Goal: Transaction & Acquisition: Purchase product/service

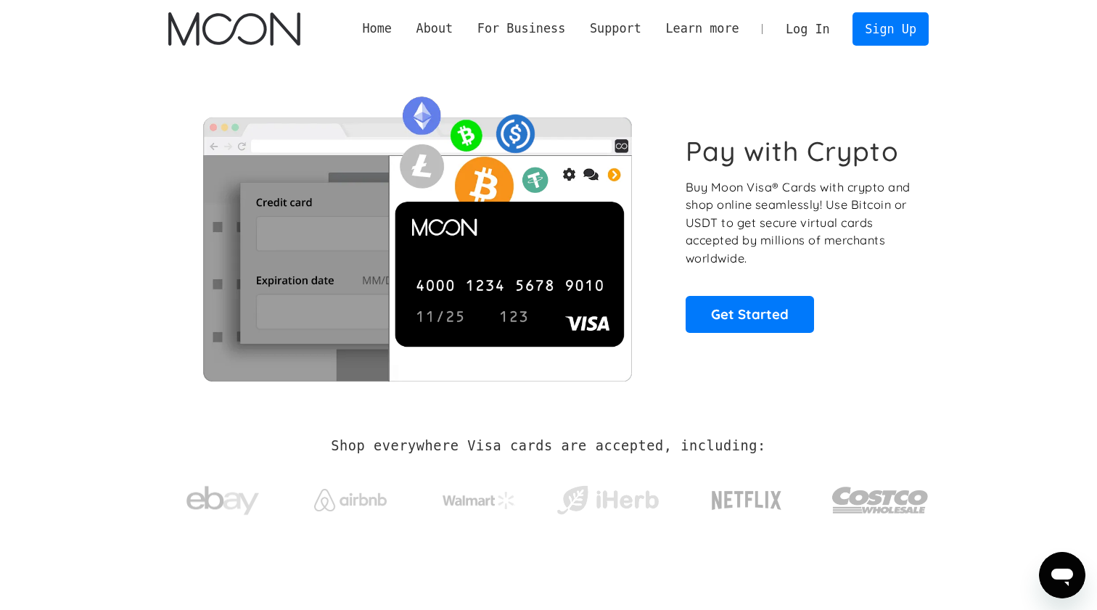
click at [809, 22] on link "Log In" at bounding box center [807, 29] width 68 height 32
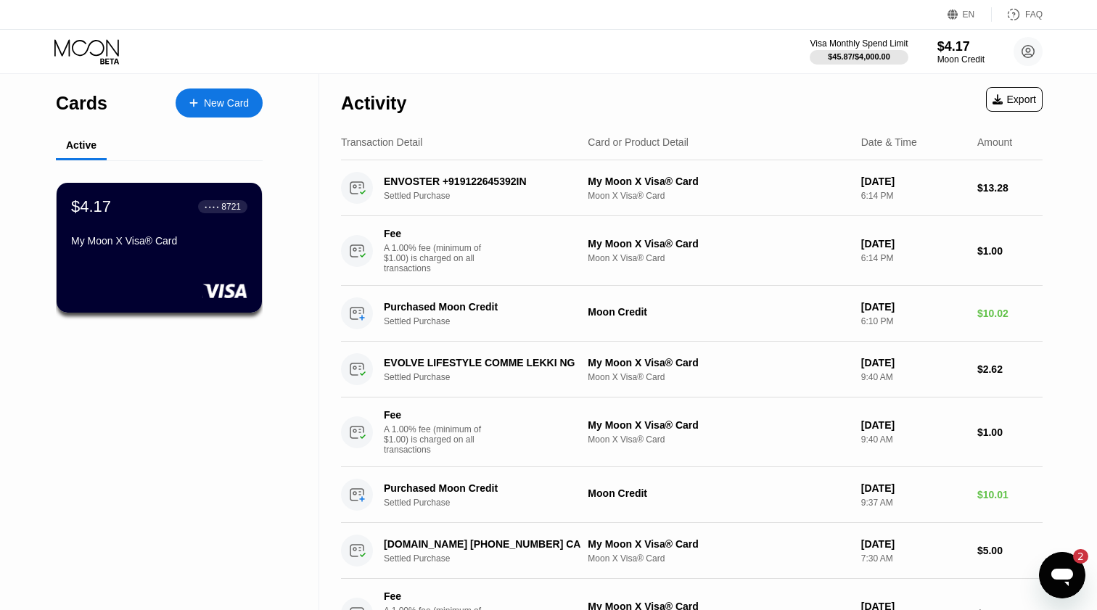
click at [515, 3] on div "EN Language Select an item Save FAQ" at bounding box center [548, 15] width 1097 height 30
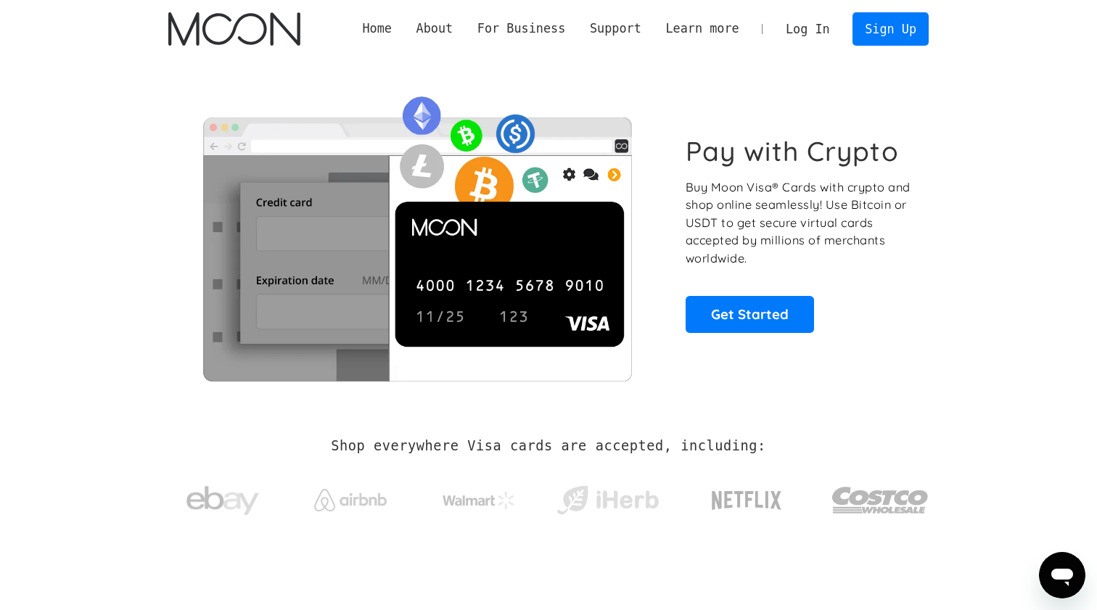
click at [816, 20] on link "Log In" at bounding box center [807, 29] width 68 height 32
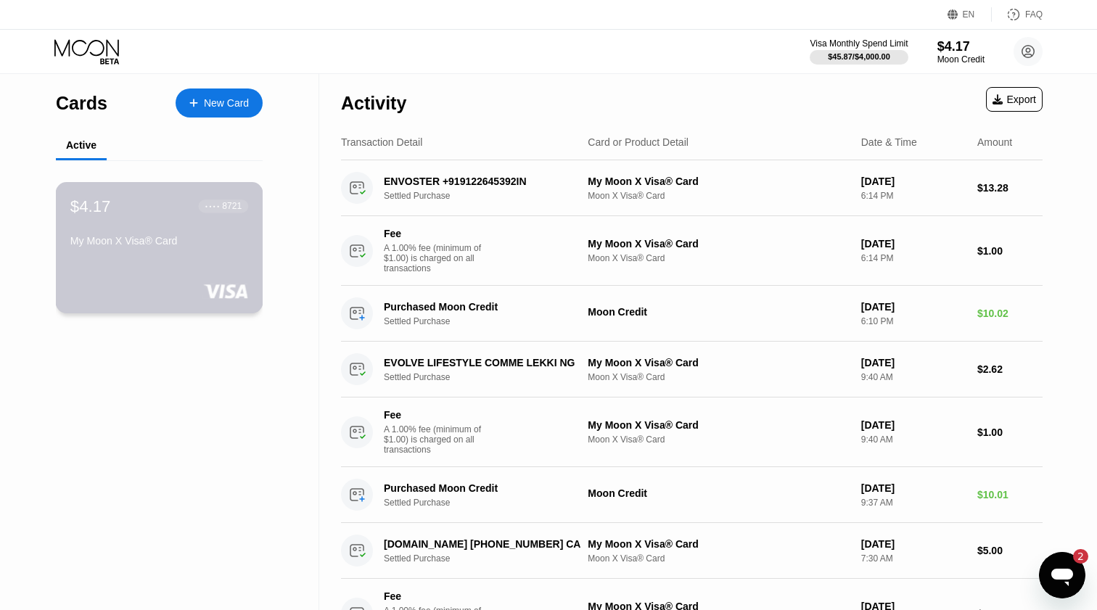
click at [199, 247] on div "My Moon X Visa® Card" at bounding box center [159, 243] width 178 height 17
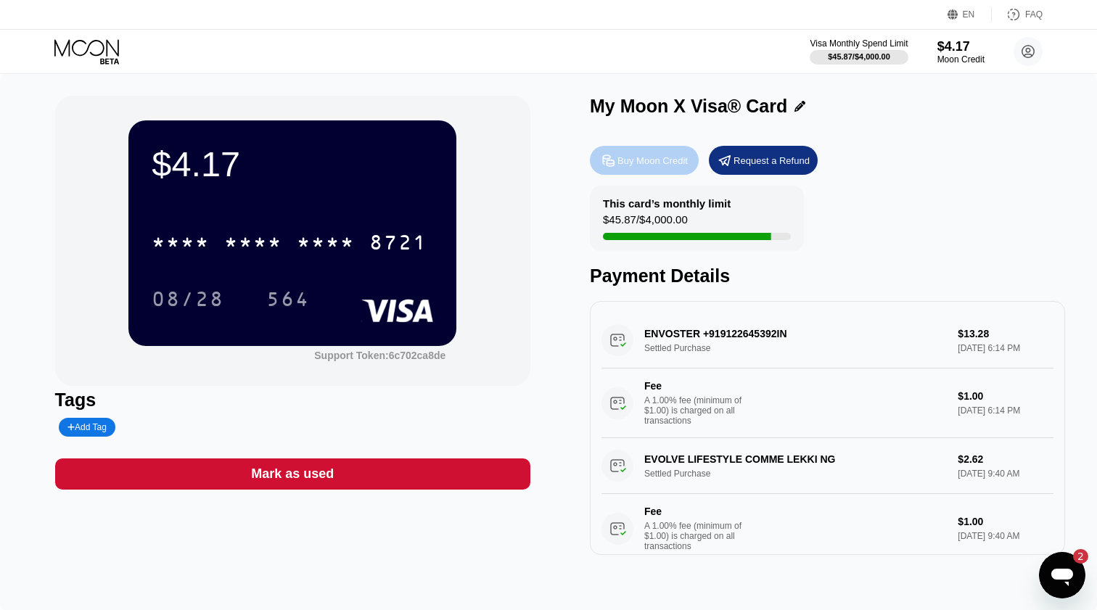
click at [660, 161] on div "Buy Moon Credit" at bounding box center [652, 160] width 70 height 12
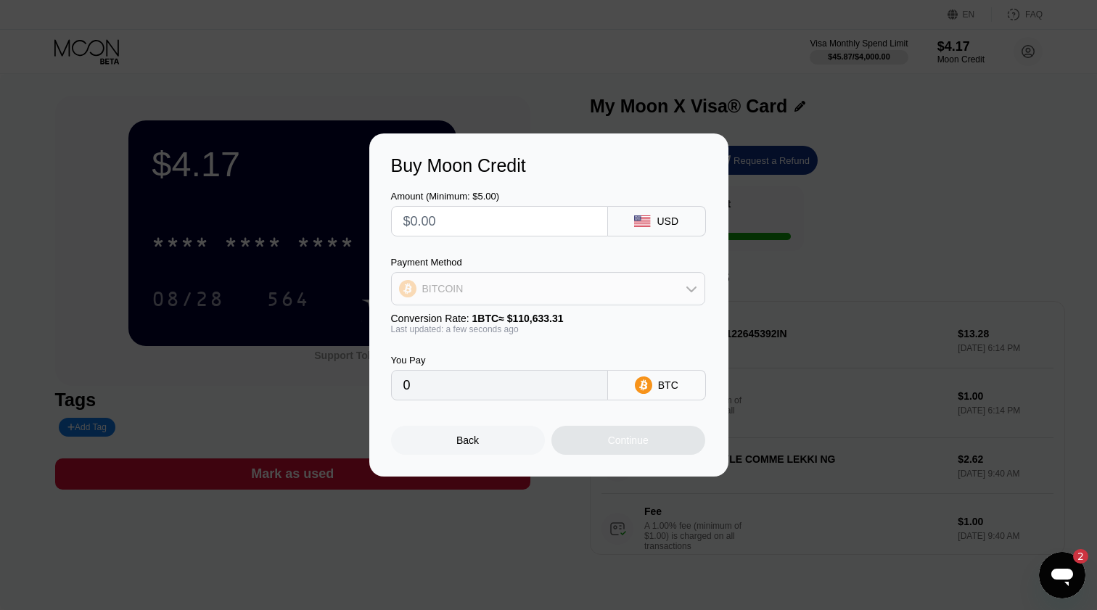
click at [518, 292] on div "BITCOIN" at bounding box center [548, 288] width 313 height 29
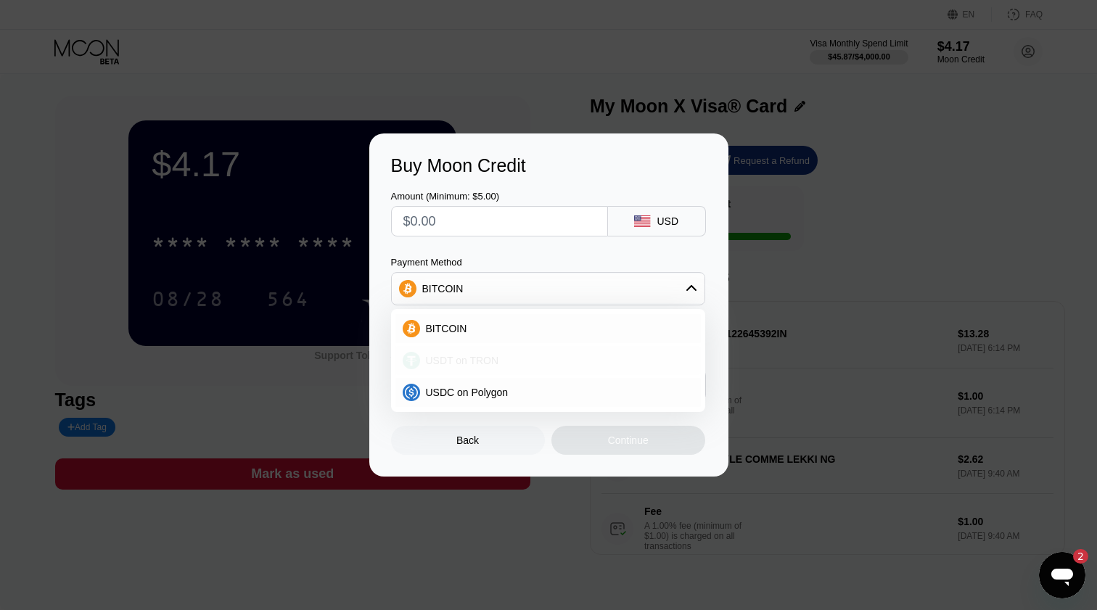
click at [515, 357] on div "USDT on TRON" at bounding box center [556, 361] width 273 height 12
type input "0.00"
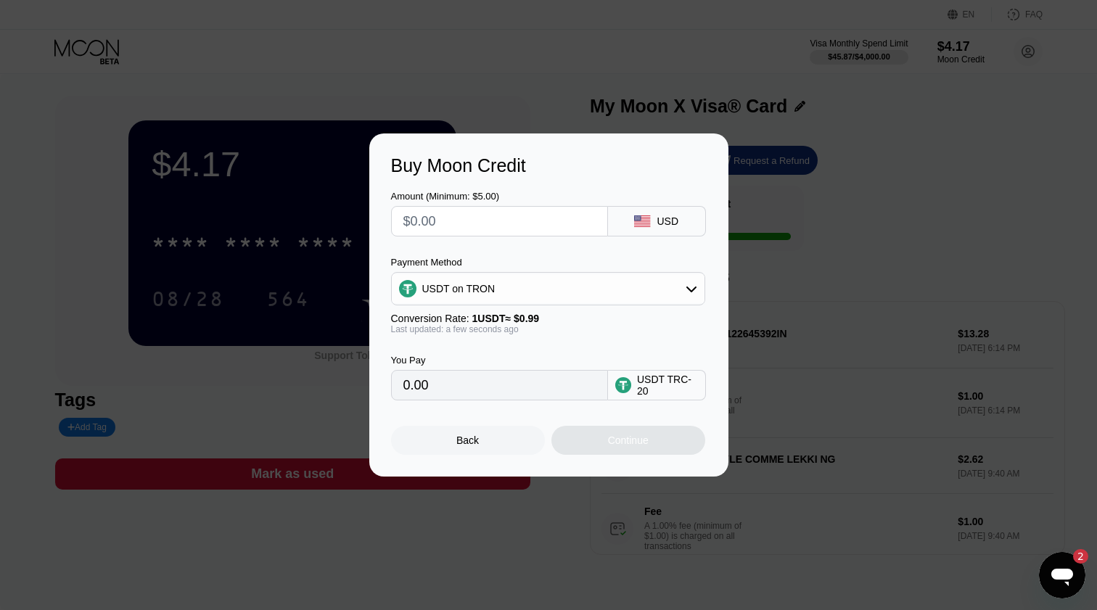
click at [458, 252] on div "Amount (Minimum: $5.00) USD Payment Method USDT on TRON Conversion Rate: 1 USDT…" at bounding box center [548, 288] width 315 height 224
click at [458, 233] on input "text" at bounding box center [499, 221] width 192 height 29
type input "$2"
type input "2.02"
type input "$23"
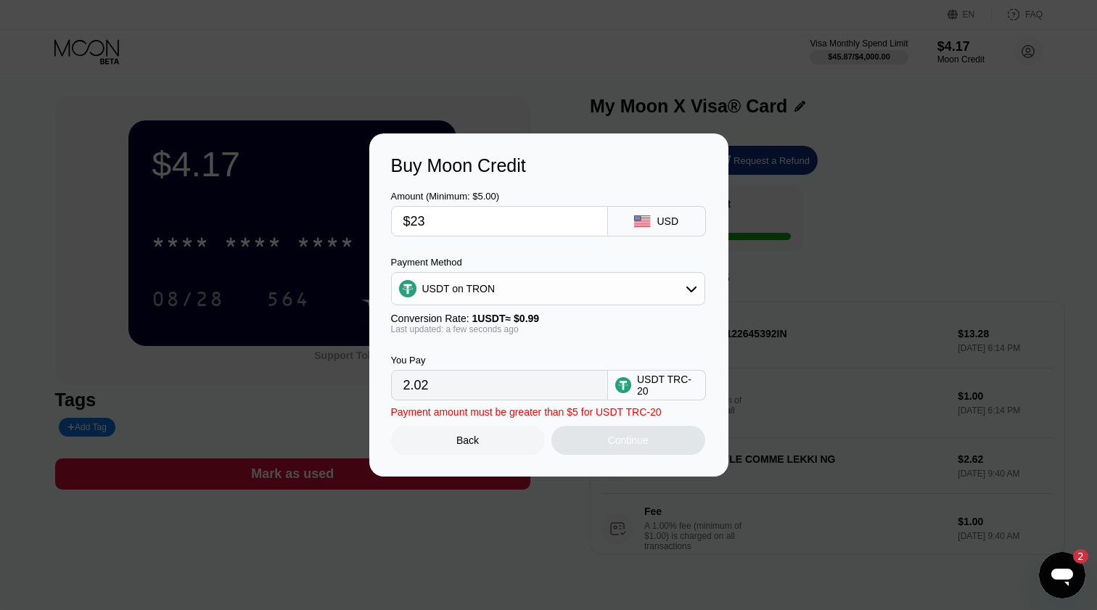
type input "23.23"
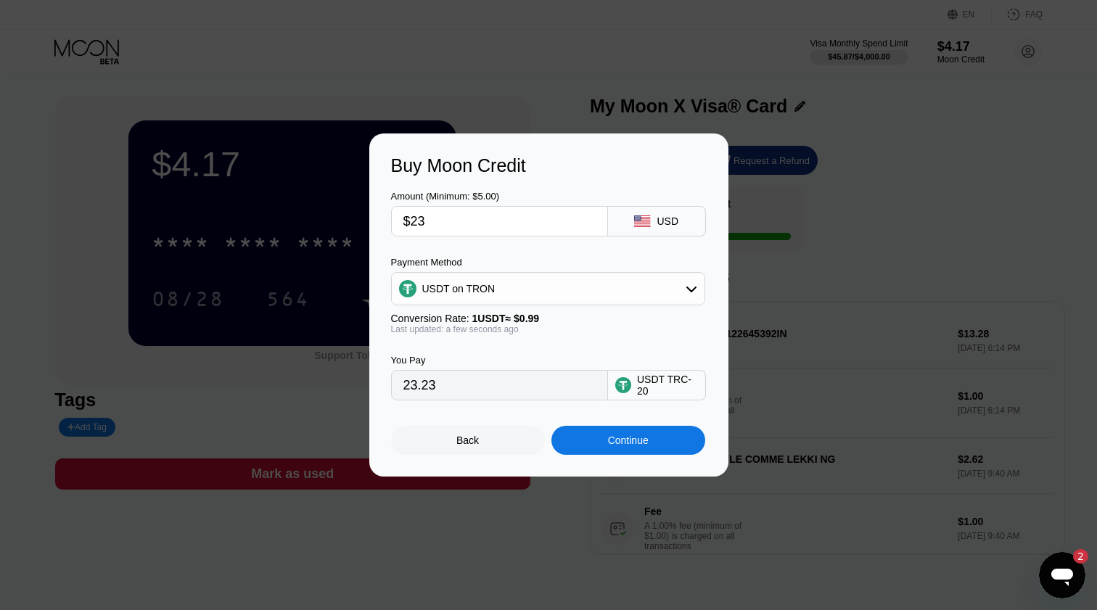
click at [519, 353] on div "You Pay 23.23 USDT TRC-20" at bounding box center [548, 367] width 315 height 66
click at [437, 215] on input "$23" at bounding box center [499, 221] width 192 height 29
type input "$2"
type input "2.02"
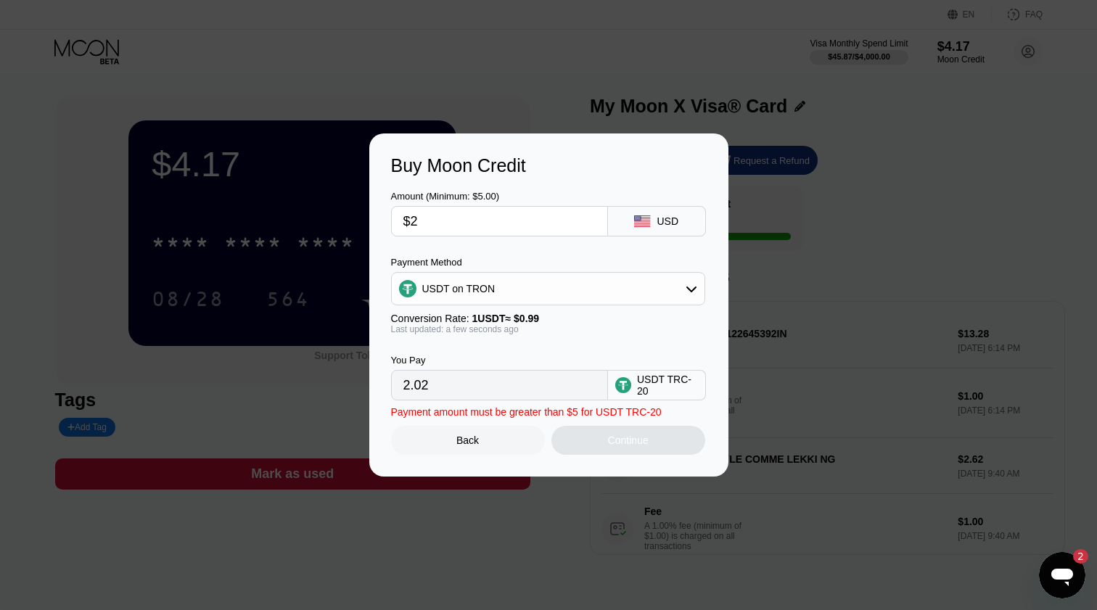
type input "$22"
type input "22.22"
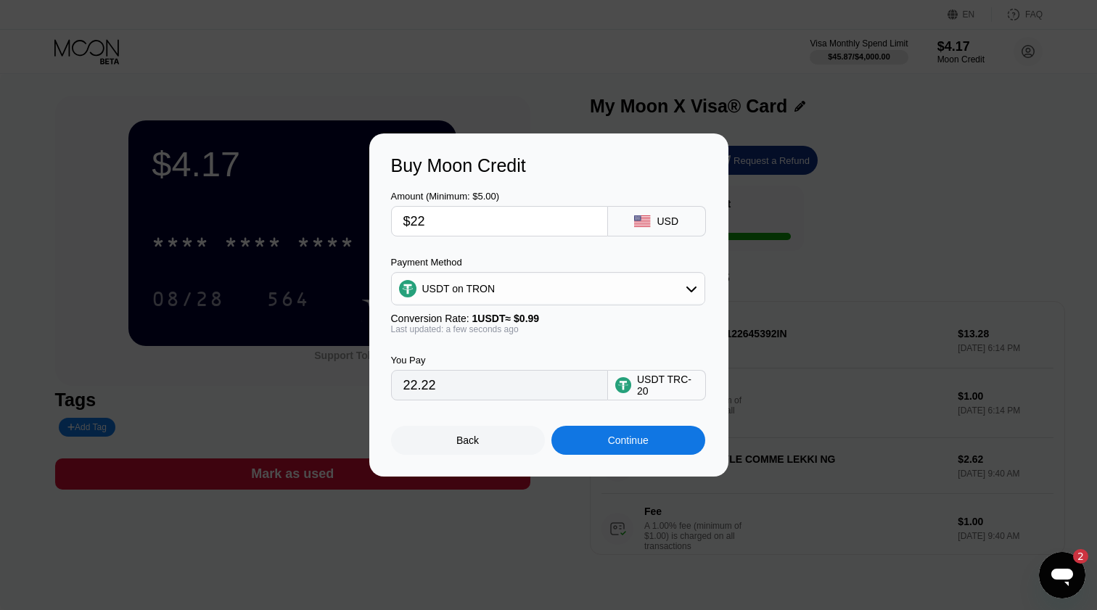
type input "$22"
click at [666, 443] on div "Continue" at bounding box center [628, 440] width 154 height 29
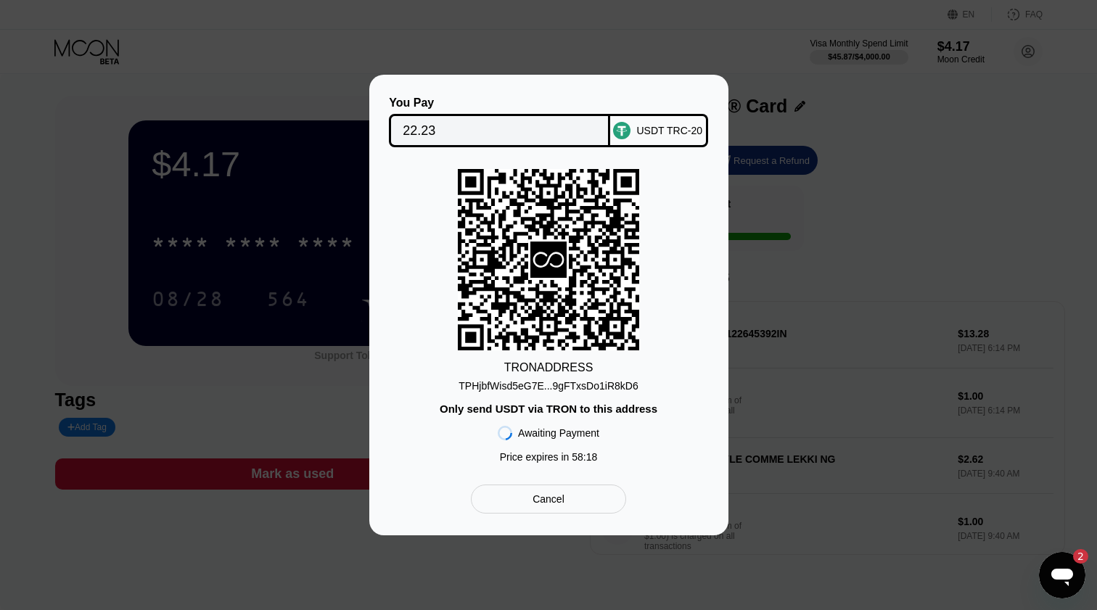
click at [775, 289] on div "You Pay 22.23 USDT TRC-20 TRON ADDRESS TPHjbfWisd5eG7E...9gFTxsDo1iR8kD6 Only s…" at bounding box center [548, 305] width 1097 height 461
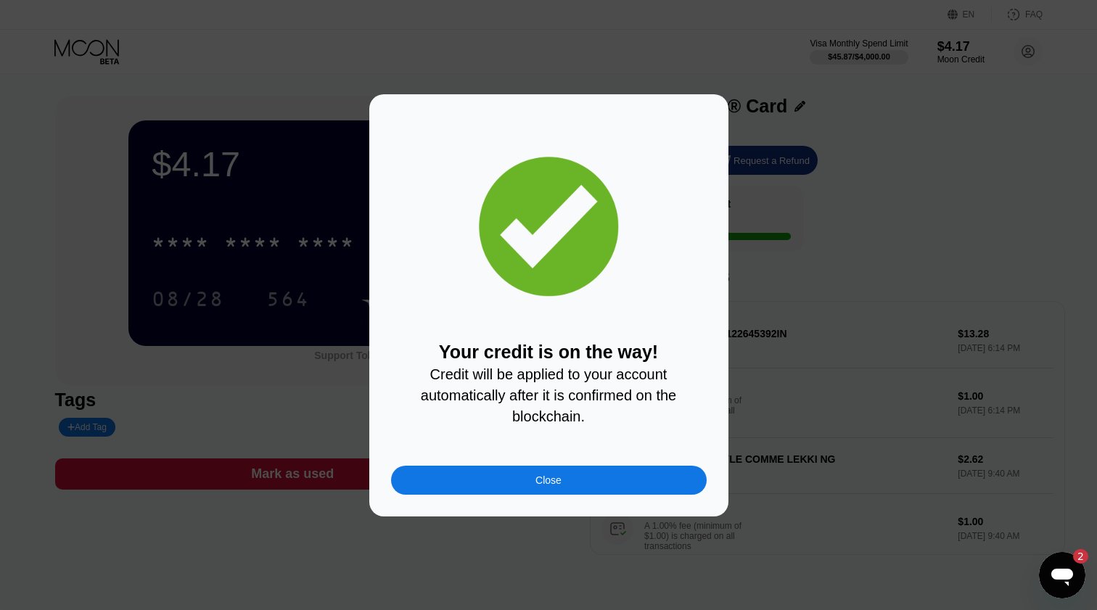
click at [237, 188] on div "Your credit is on the way! Credit will be applied to your account automatically…" at bounding box center [548, 305] width 1097 height 422
click at [611, 492] on div "Close" at bounding box center [548, 480] width 315 height 29
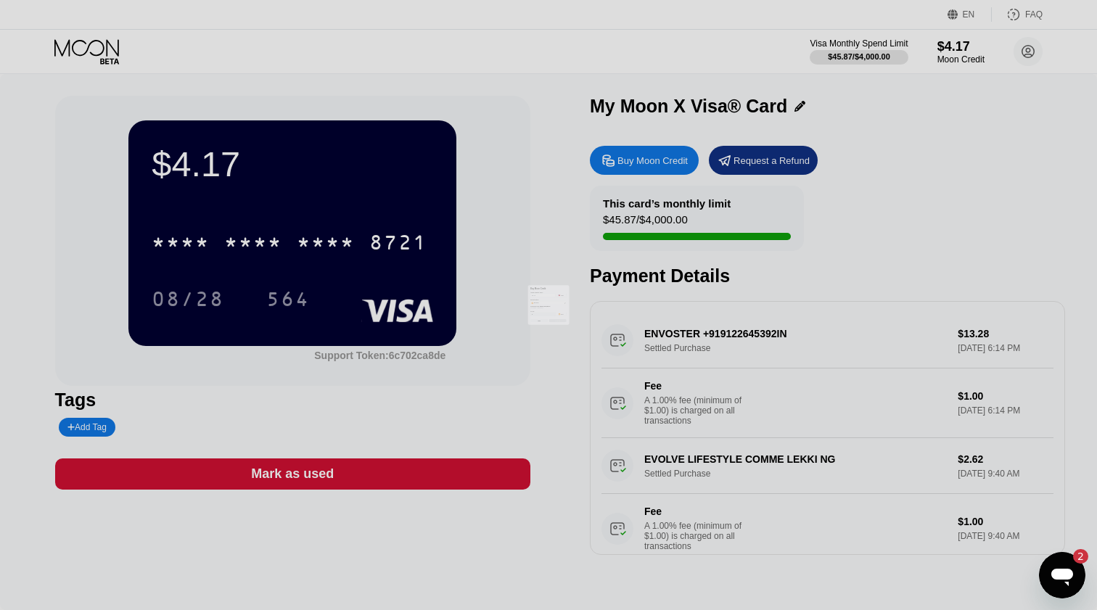
click at [423, 276] on div at bounding box center [548, 305] width 1097 height 610
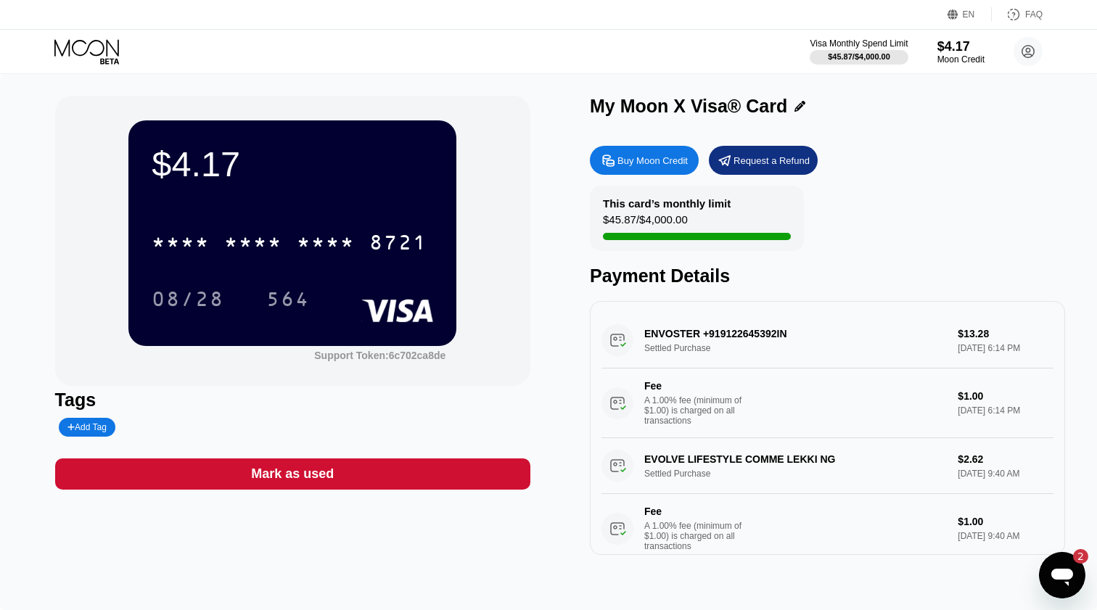
click at [352, 203] on div "$4.17 * * * * * * * * * * * * 8721 08/28 564" at bounding box center [292, 232] width 328 height 225
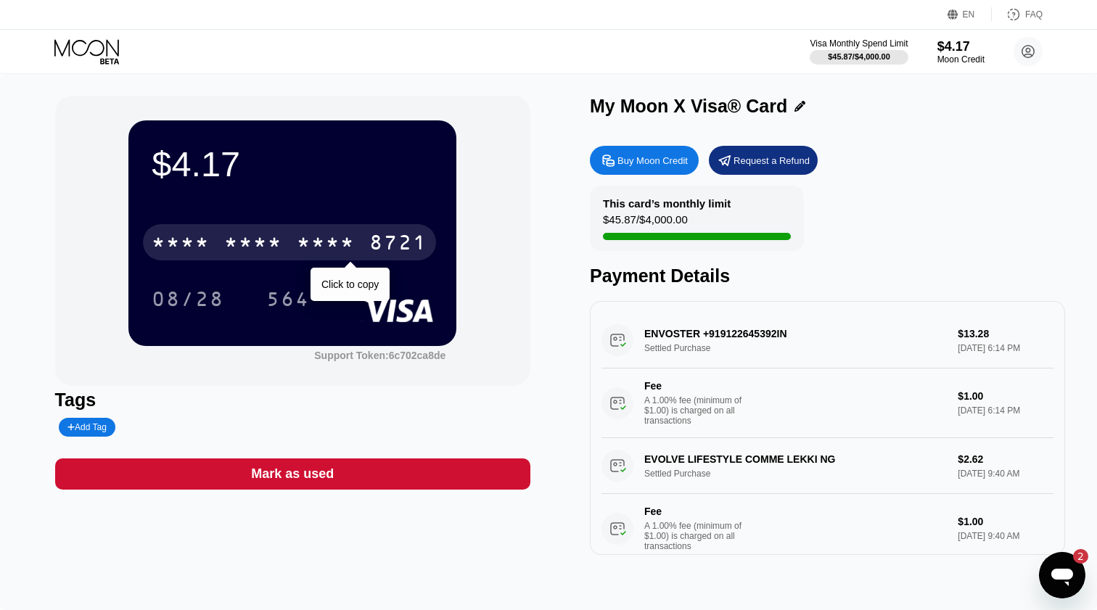
click at [315, 237] on div "* * * *" at bounding box center [326, 244] width 58 height 23
click at [310, 244] on div "* * * *" at bounding box center [326, 244] width 58 height 23
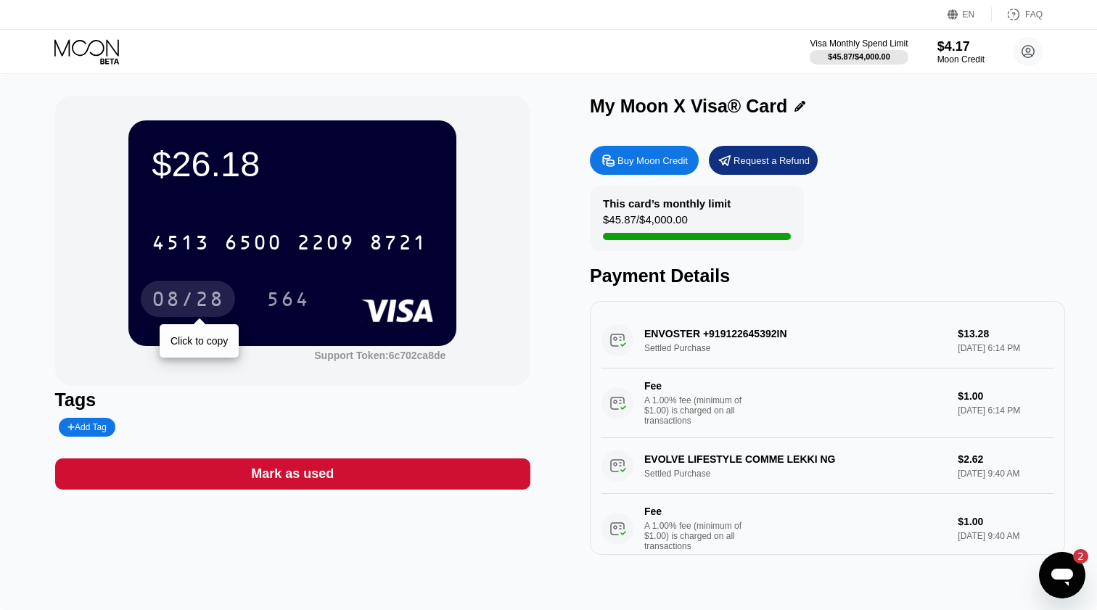
click at [207, 298] on div "08/28" at bounding box center [188, 300] width 73 height 23
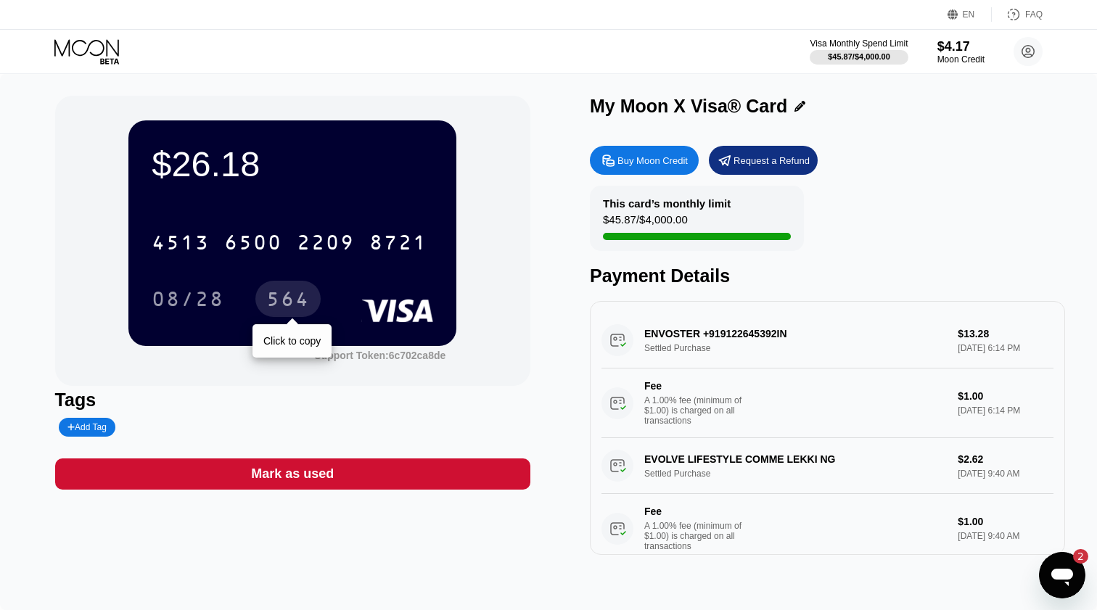
click at [301, 298] on div "564" at bounding box center [288, 300] width 44 height 23
